Goal: Information Seeking & Learning: Learn about a topic

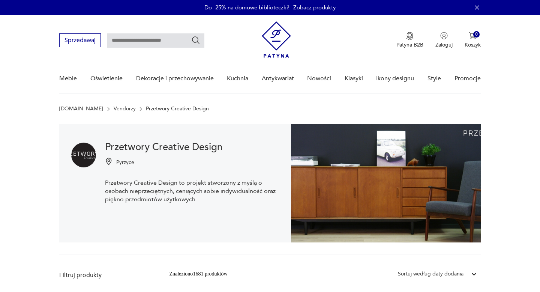
click at [277, 34] on img at bounding box center [276, 39] width 29 height 36
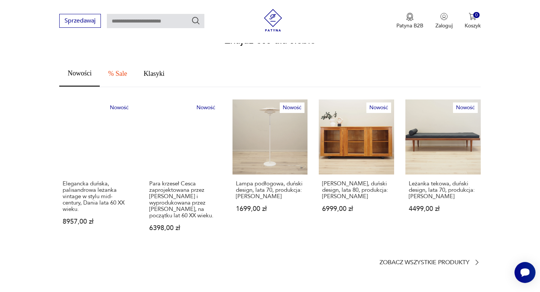
scroll to position [388, 0]
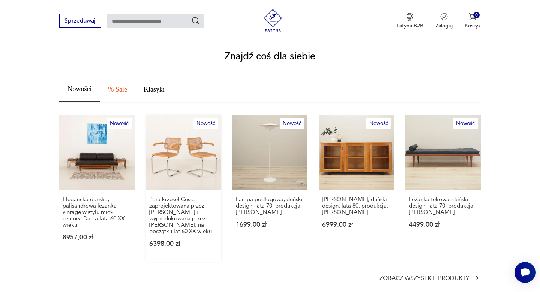
click at [176, 136] on link "Nowość Para krzeseł Cesca zaprojektowana przez Marcela Breuera i wyprodukowana …" at bounding box center [183, 188] width 75 height 147
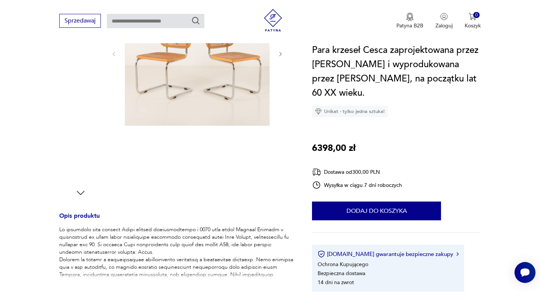
scroll to position [319, 0]
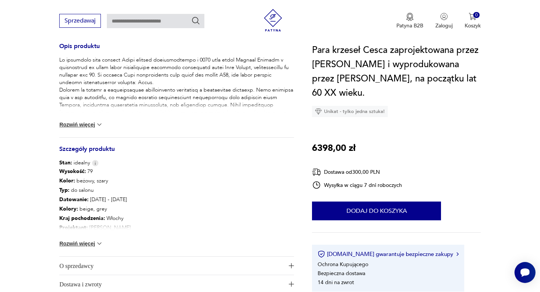
click at [92, 266] on span "O sprzedawcy" at bounding box center [171, 266] width 224 height 18
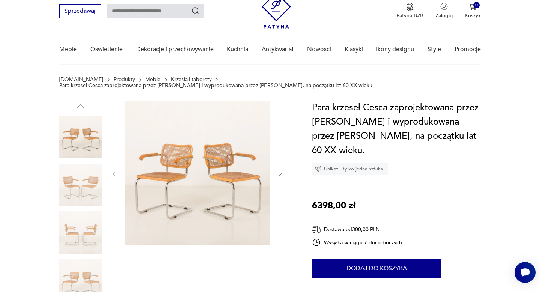
scroll to position [0, 0]
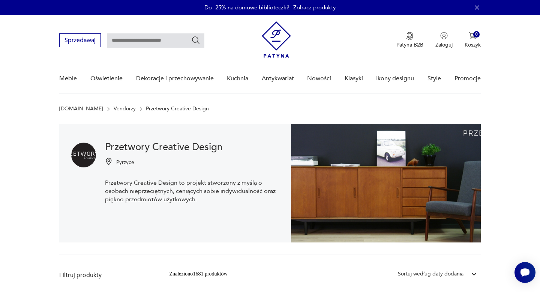
click at [282, 41] on img at bounding box center [276, 39] width 29 height 36
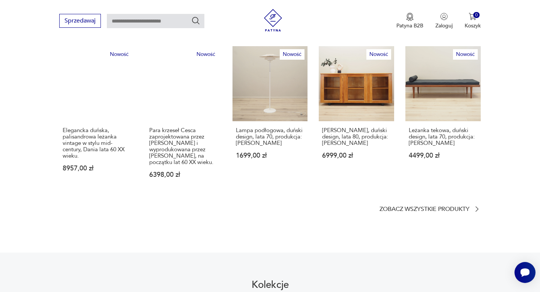
scroll to position [459, 0]
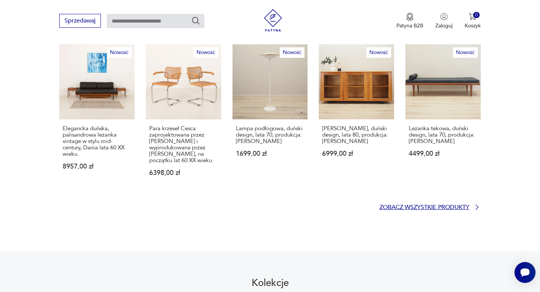
click at [443, 205] on p "Zobacz wszystkie produkty" at bounding box center [425, 207] width 90 height 5
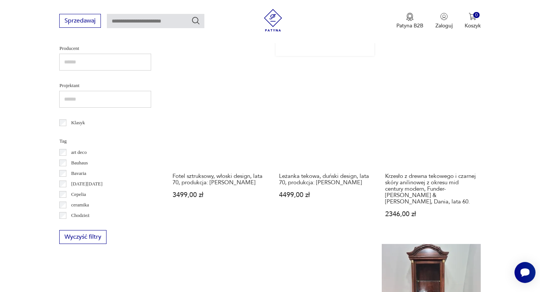
scroll to position [307, 0]
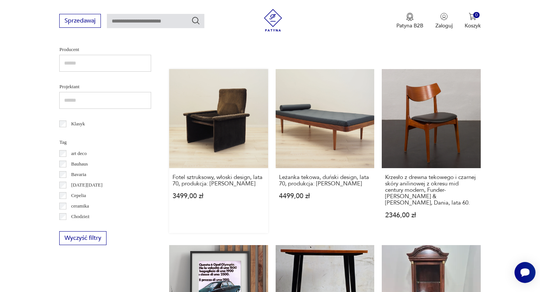
click at [223, 110] on link "Fotel sztruksowy, włoski design, lata 70, produkcja: Włochy 3499,00 zł" at bounding box center [218, 151] width 99 height 164
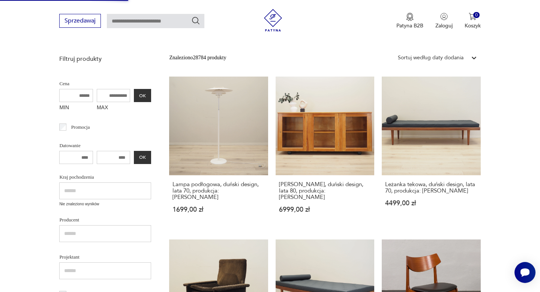
scroll to position [140, 0]
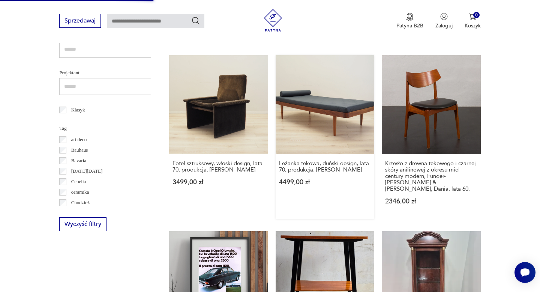
click at [329, 111] on link "Leżanka tekowa, duński design, lata 70, produkcja: Dania 4499,00 zł" at bounding box center [325, 137] width 99 height 164
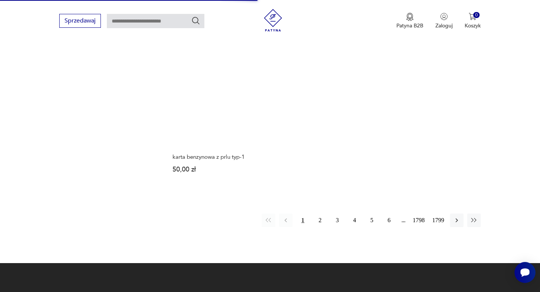
scroll to position [994, 0]
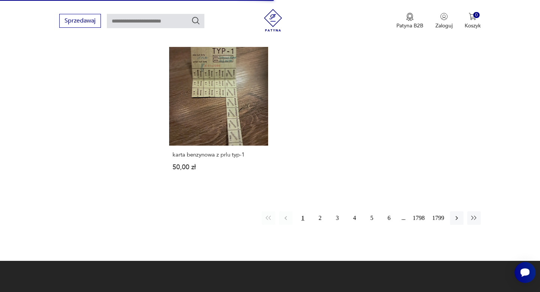
click at [310, 211] on div "1 2 3 4 5 6 1798 1799" at bounding box center [371, 218] width 219 height 14
click at [316, 211] on button "2" at bounding box center [321, 218] width 14 height 14
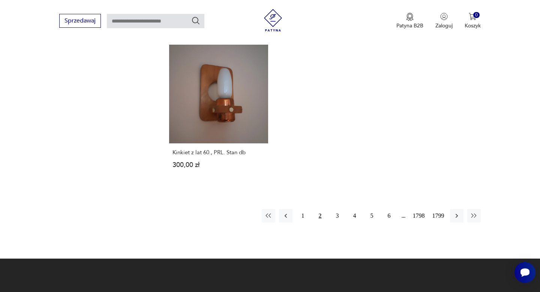
scroll to position [987, 0]
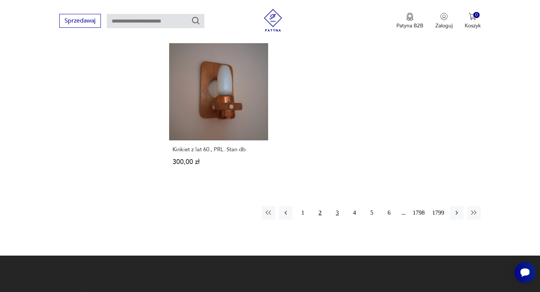
click at [334, 206] on button "3" at bounding box center [338, 213] width 14 height 14
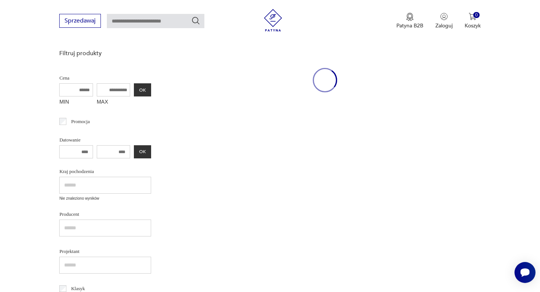
scroll to position [75, 0]
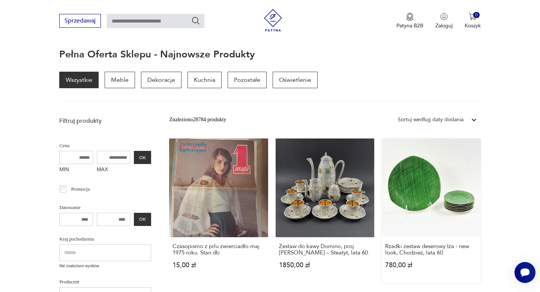
click at [422, 183] on link "Rzadki zestaw deserowy Iza - new look, Chodzież, lata 60. 780,00 zł" at bounding box center [431, 210] width 99 height 144
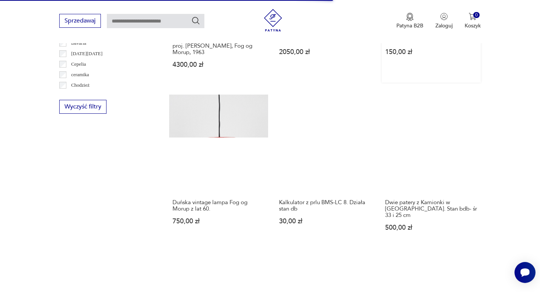
scroll to position [440, 0]
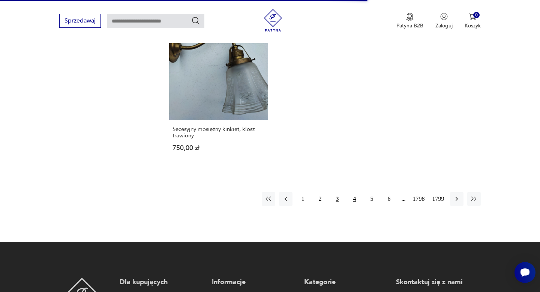
click at [351, 192] on button "4" at bounding box center [355, 199] width 14 height 14
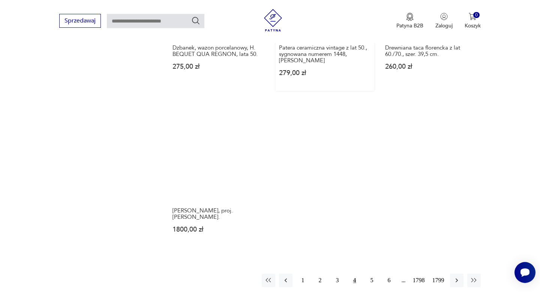
scroll to position [967, 0]
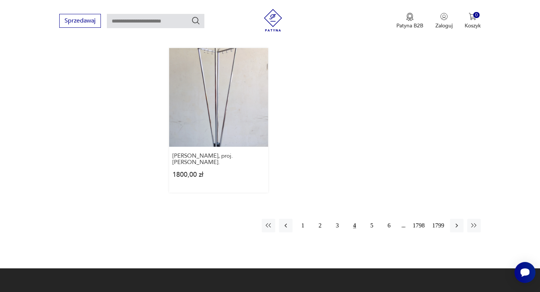
click at [237, 127] on link "Wieszak Bauhaus, proj. Willy Van der Meeren. 1800,00 zł" at bounding box center [218, 120] width 99 height 144
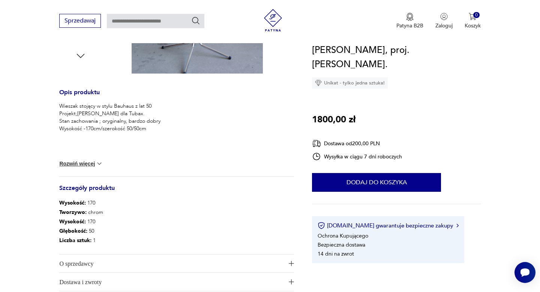
scroll to position [286, 0]
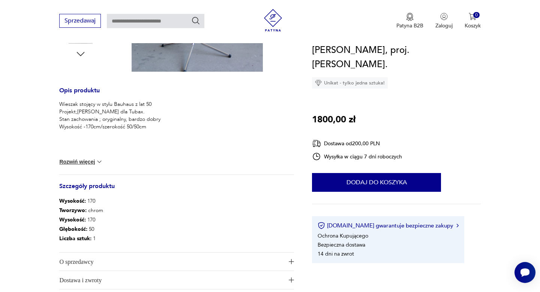
click at [138, 256] on span "O sprzedawcy" at bounding box center [171, 262] width 224 height 18
click at [83, 274] on link "Awangarda" at bounding box center [72, 276] width 26 height 6
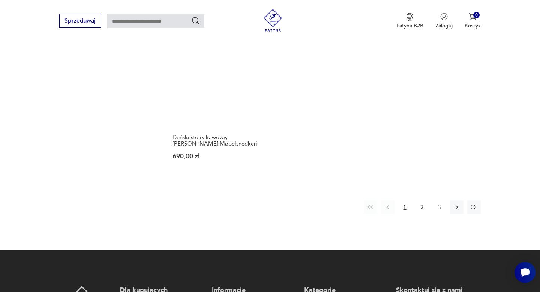
scroll to position [1053, 0]
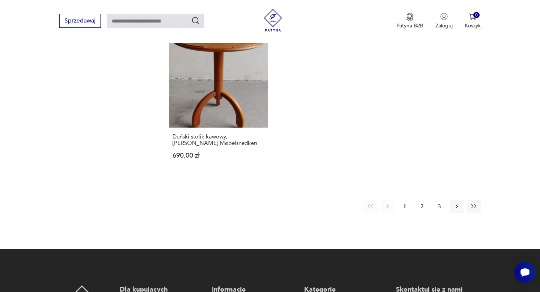
click at [425, 200] on button "2" at bounding box center [423, 207] width 14 height 14
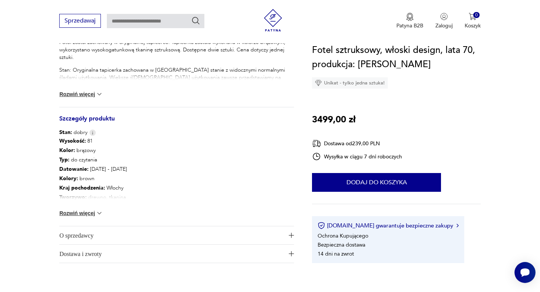
click at [79, 234] on span "O sprzedawcy" at bounding box center [171, 235] width 224 height 18
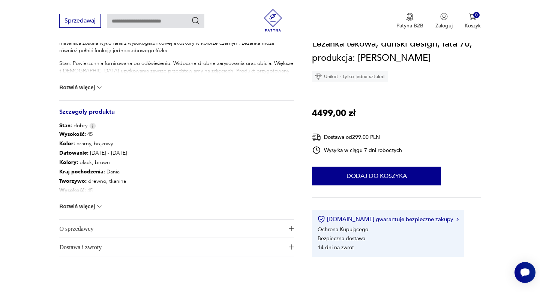
scroll to position [385, 0]
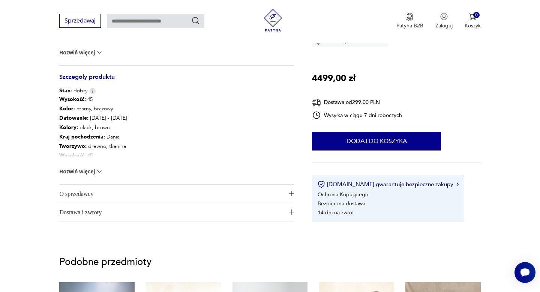
click at [133, 190] on span "O sprzedawcy" at bounding box center [171, 194] width 224 height 18
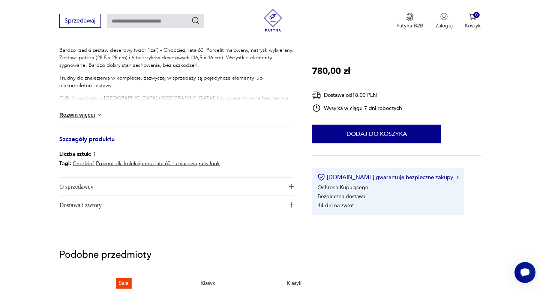
scroll to position [356, 0]
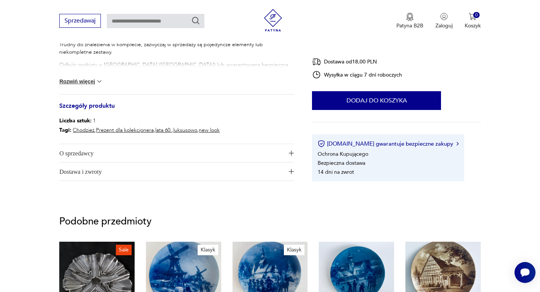
click at [102, 148] on span "O sprzedawcy" at bounding box center [171, 153] width 224 height 18
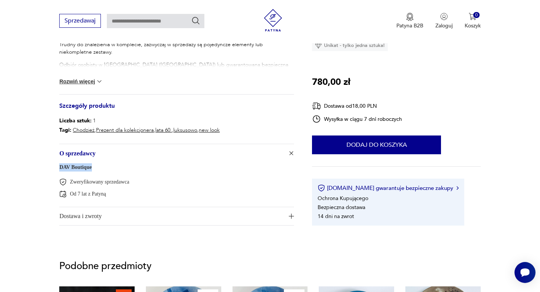
drag, startPoint x: 95, startPoint y: 168, endPoint x: 50, endPoint y: 169, distance: 45.0
click at [50, 169] on section "Opis produktu Bardzo rzadki zestaw deserowy (wzór 'Iza') - Chodzież, lata 60. P…" at bounding box center [270, 5] width 540 height 475
copy link "DAV Boutique"
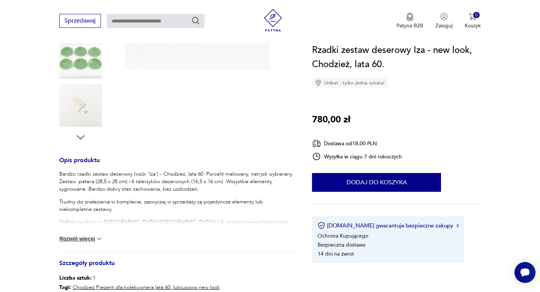
scroll to position [0, 0]
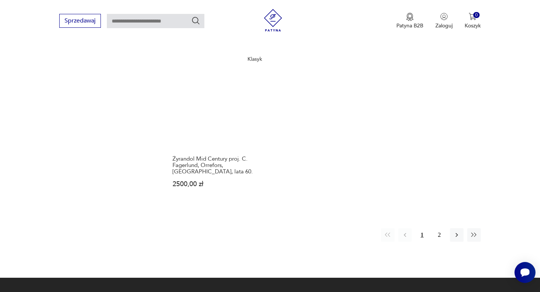
scroll to position [1082, 0]
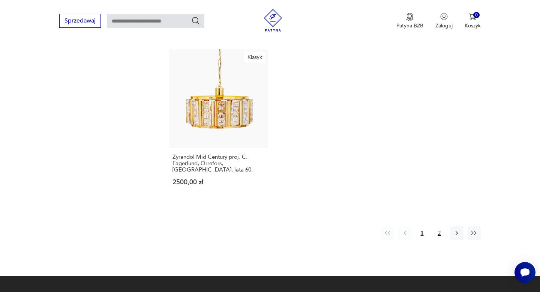
click at [439, 226] on button "2" at bounding box center [440, 233] width 14 height 14
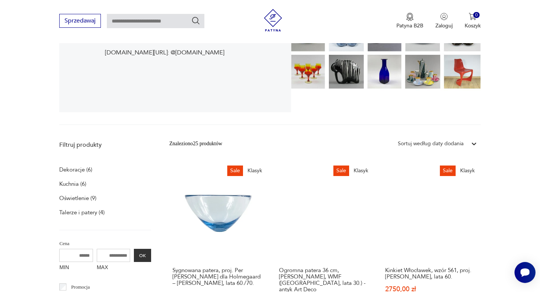
scroll to position [27, 0]
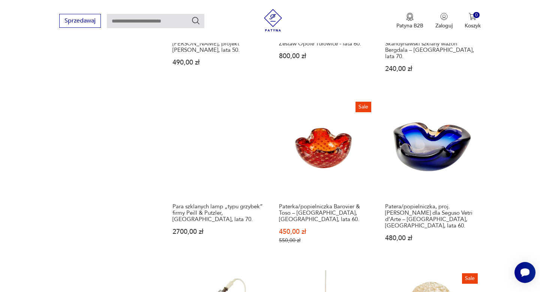
scroll to position [74, 0]
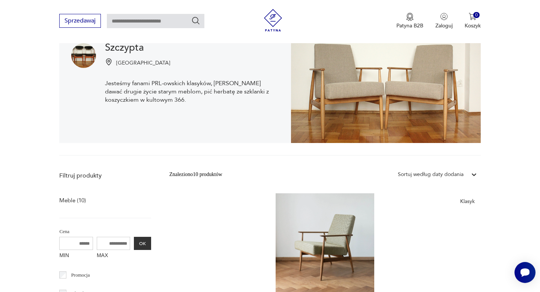
scroll to position [96, 0]
